Goal: Information Seeking & Learning: Understand process/instructions

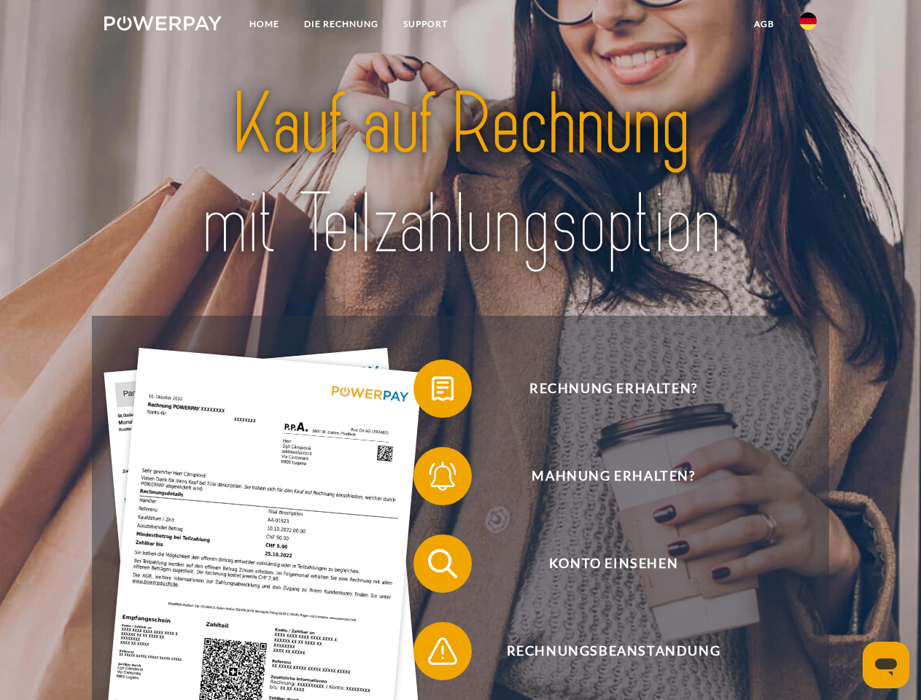
click at [163, 26] on img at bounding box center [162, 23] width 117 height 15
click at [808, 26] on img at bounding box center [807, 20] width 17 height 17
click at [763, 24] on link "agb" at bounding box center [763, 24] width 45 height 26
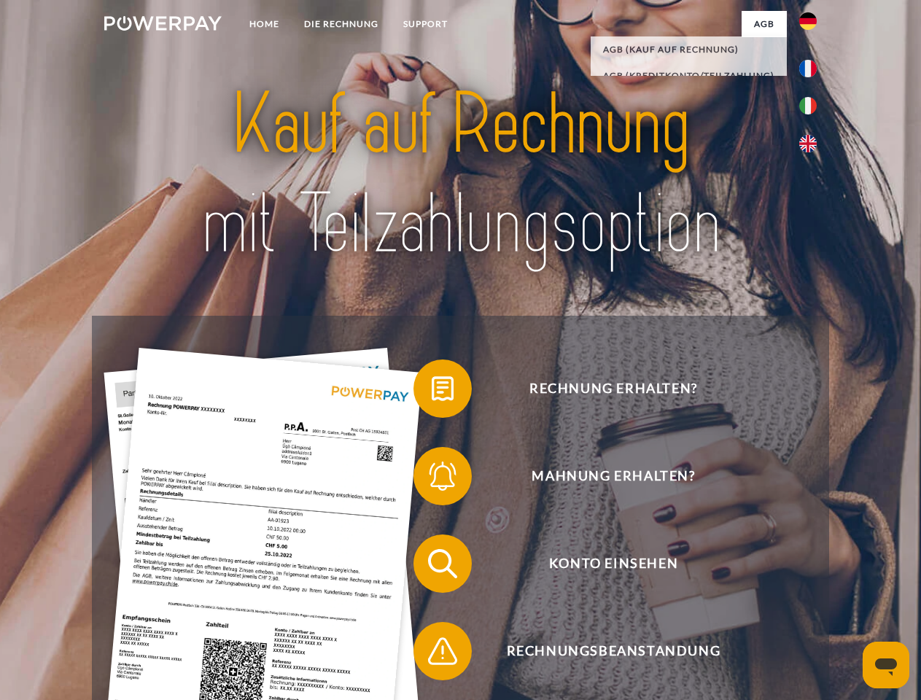
click at [432, 391] on span at bounding box center [420, 388] width 73 height 73
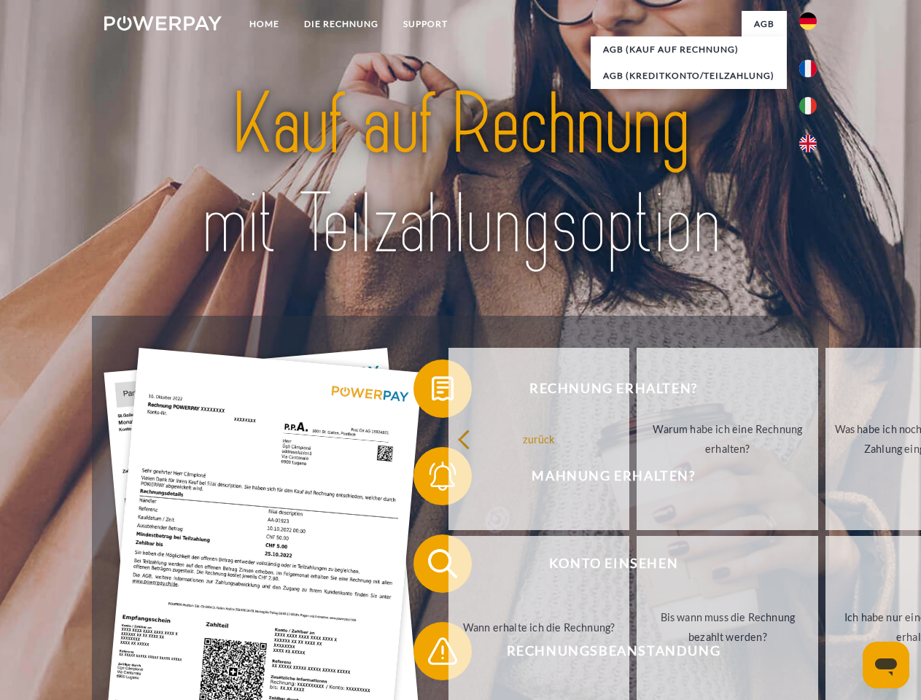
click at [432, 479] on div "Rechnung erhalten? Mahnung erhalten? Konto einsehen" at bounding box center [460, 607] width 736 height 583
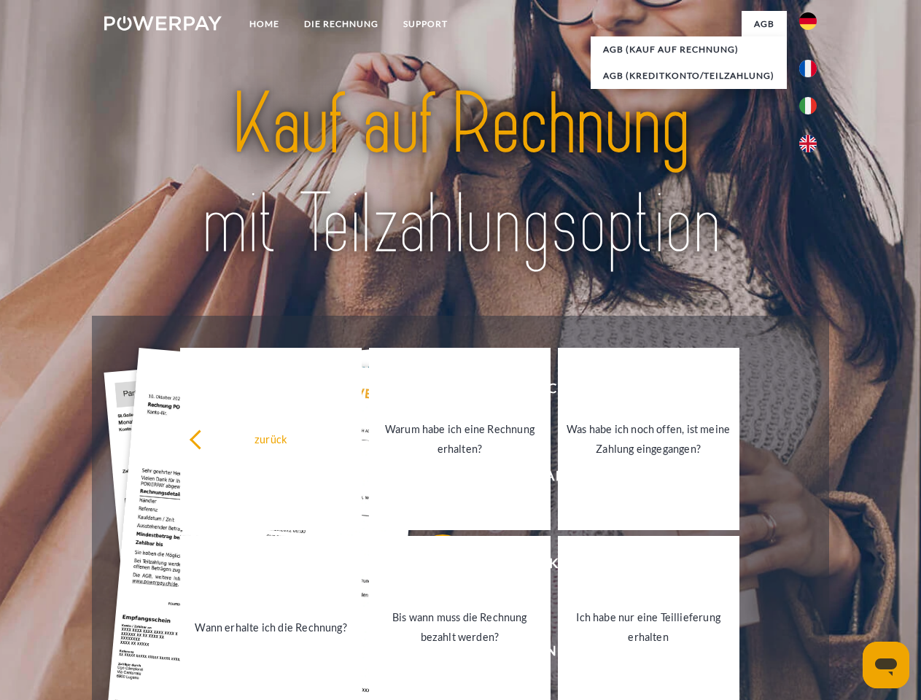
click at [432, 566] on link "Bis wann muss die Rechnung bezahlt werden?" at bounding box center [460, 627] width 182 height 182
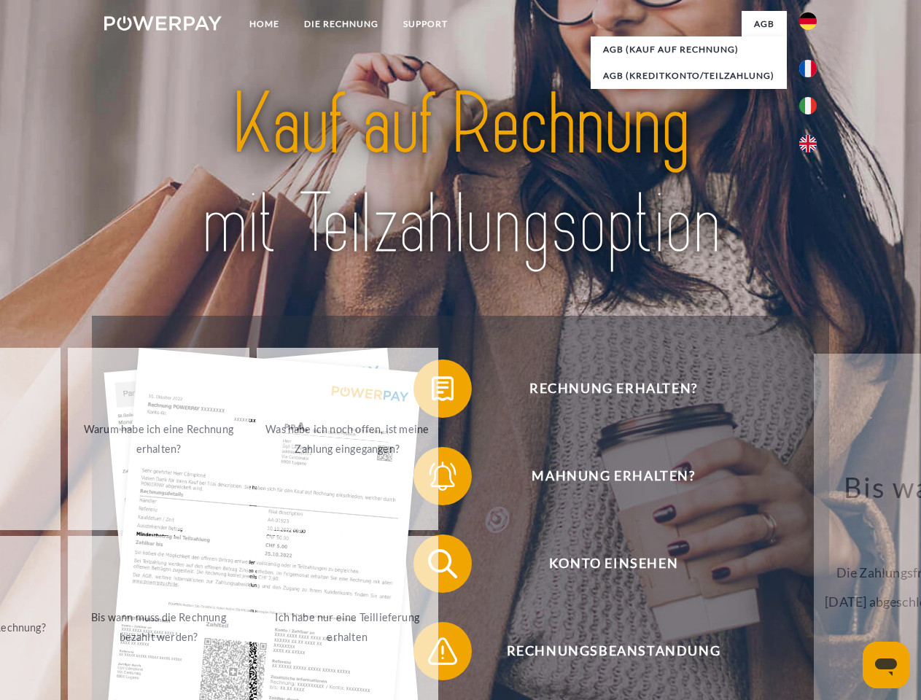
click at [432, 654] on span at bounding box center [420, 651] width 73 height 73
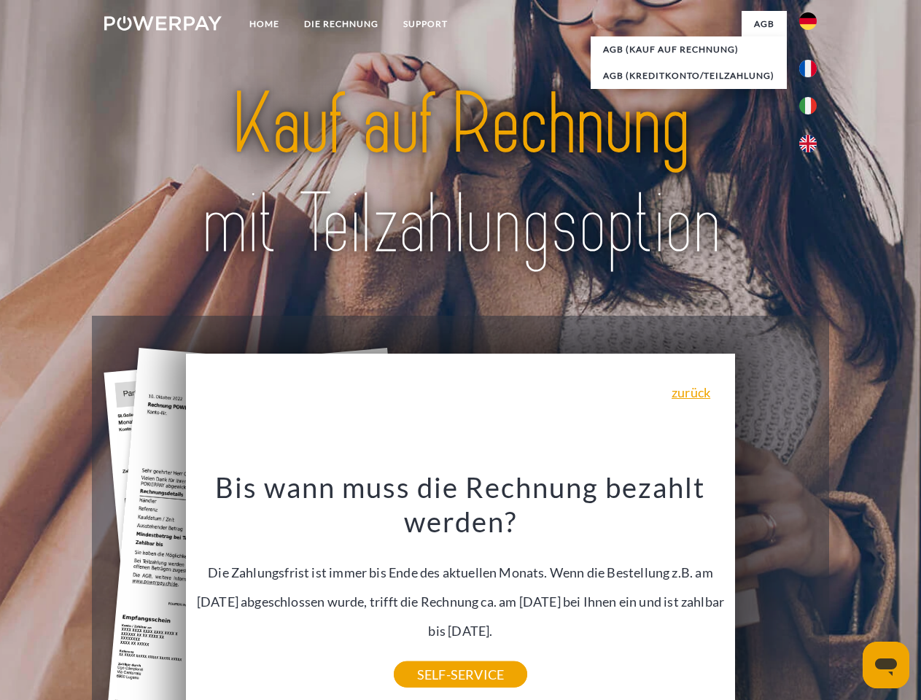
click at [886, 665] on icon "Messaging-Fenster öffnen" at bounding box center [886, 666] width 22 height 17
